Goal: Check status: Check status

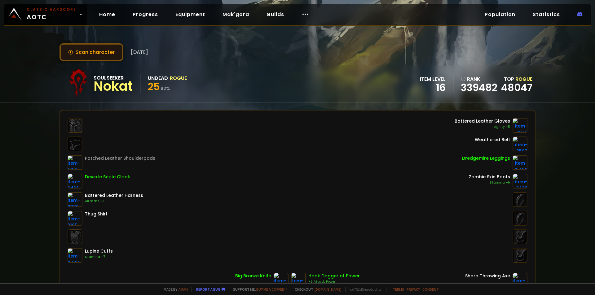
click at [103, 53] on button "Scan character" at bounding box center [91, 52] width 64 height 18
click at [103, 67] on div "Soulseeker Nokat Undead Rogue 25 62 % item level 16 rank 339482 Top Rogue 48047" at bounding box center [297, 83] width 476 height 37
click at [103, 52] on button "Scan character" at bounding box center [91, 52] width 64 height 18
click at [103, 59] on button "Scan character" at bounding box center [91, 52] width 64 height 18
click at [90, 53] on button "Scan character" at bounding box center [91, 52] width 64 height 18
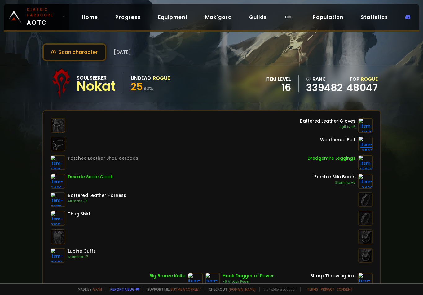
click at [362, 146] on img at bounding box center [365, 144] width 15 height 15
click at [364, 147] on img at bounding box center [365, 144] width 15 height 15
click at [343, 139] on div "Weathered Belt" at bounding box center [337, 140] width 35 height 7
drag, startPoint x: 343, startPoint y: 139, endPoint x: 297, endPoint y: 141, distance: 45.9
click at [316, 139] on div "Weathered Belt" at bounding box center [336, 144] width 73 height 15
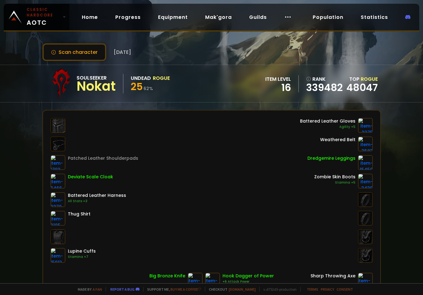
drag, startPoint x: 147, startPoint y: 187, endPoint x: 157, endPoint y: 178, distance: 13.0
click at [148, 187] on div "Patched Leather Shoulderpads Deviate Scale Cloak Battered Leather Harness All S…" at bounding box center [211, 190] width 322 height 145
drag, startPoint x: 273, startPoint y: 200, endPoint x: 291, endPoint y: 201, distance: 18.3
click at [283, 204] on div "Patched Leather Shoulderpads Deviate Scale Cloak Battered Leather Harness All S…" at bounding box center [211, 190] width 322 height 145
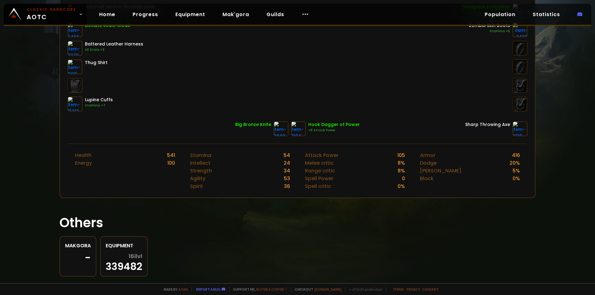
scroll to position [155, 0]
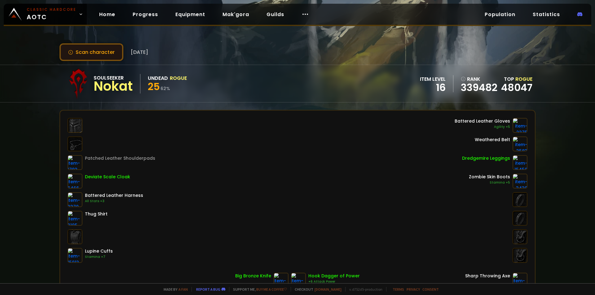
click at [101, 56] on button "Scan character" at bounding box center [91, 52] width 64 height 18
click at [69, 52] on icon at bounding box center [70, 52] width 5 height 5
click at [78, 53] on button "Scan character" at bounding box center [91, 52] width 64 height 18
click at [81, 54] on button "Scan character" at bounding box center [91, 52] width 64 height 18
drag, startPoint x: 93, startPoint y: 54, endPoint x: 96, endPoint y: 55, distance: 3.2
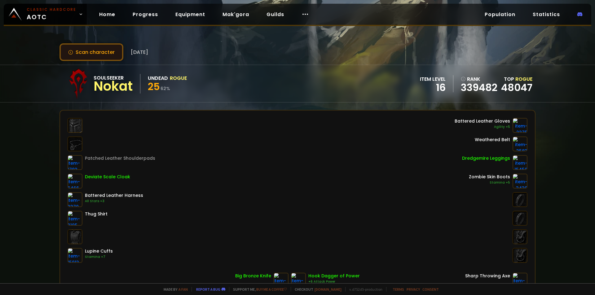
click at [96, 55] on button "Scan character" at bounding box center [91, 52] width 64 height 18
